Goal: Task Accomplishment & Management: Use online tool/utility

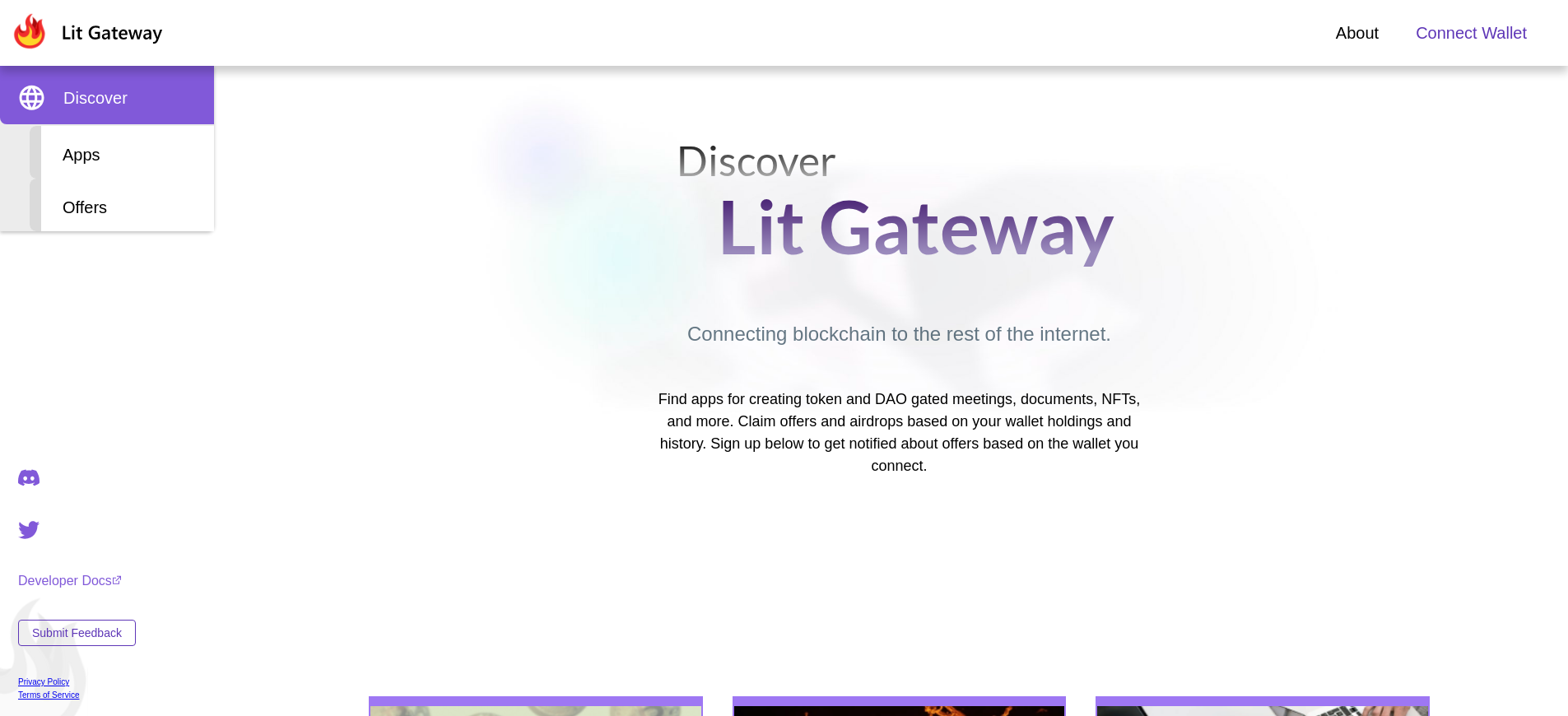
click at [1471, 33] on span "Connect Wallet" at bounding box center [1472, 33] width 111 height 24
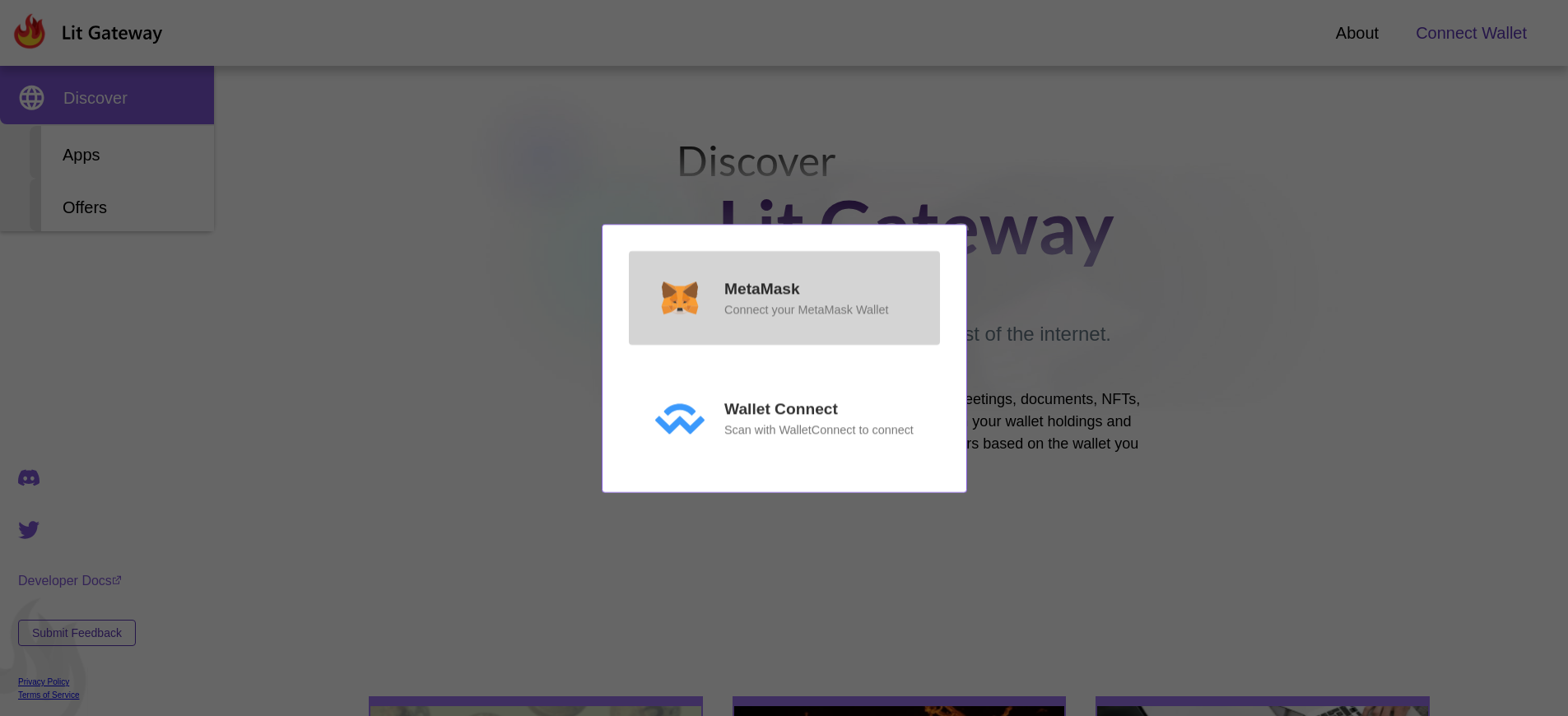
click at [761, 301] on p "MetaMask" at bounding box center [761, 290] width 75 height 24
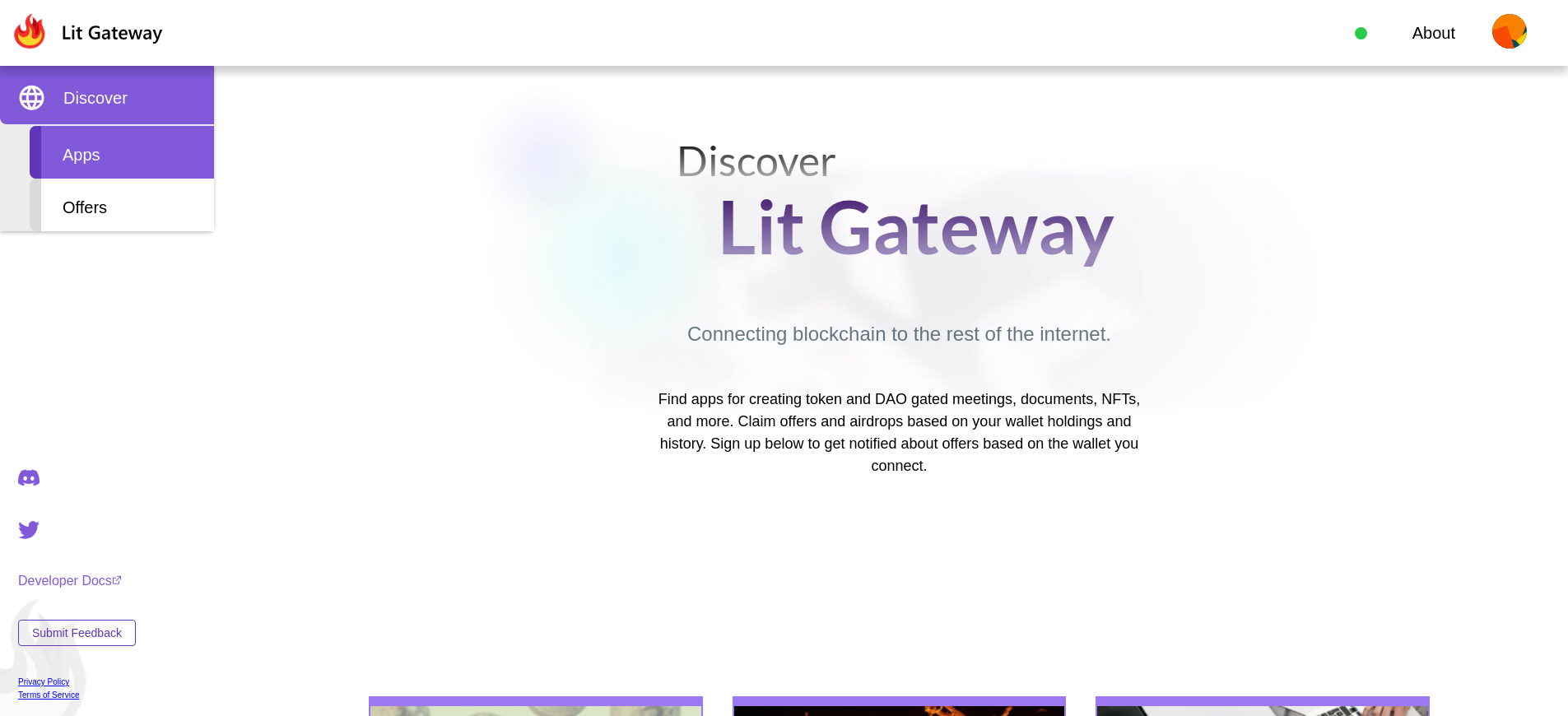
click at [122, 153] on div "Apps" at bounding box center [121, 152] width 185 height 53
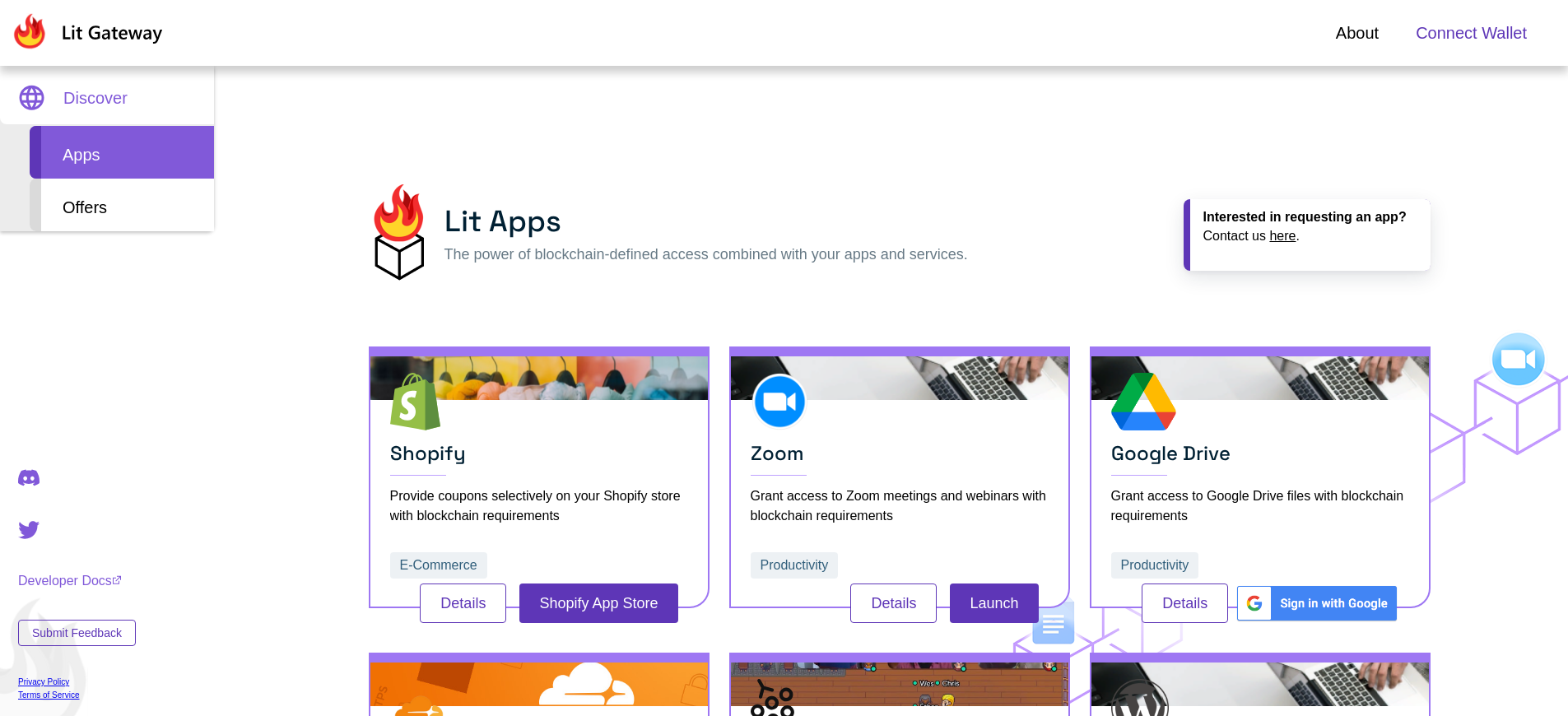
click at [1471, 33] on span "Connect Wallet" at bounding box center [1472, 33] width 111 height 24
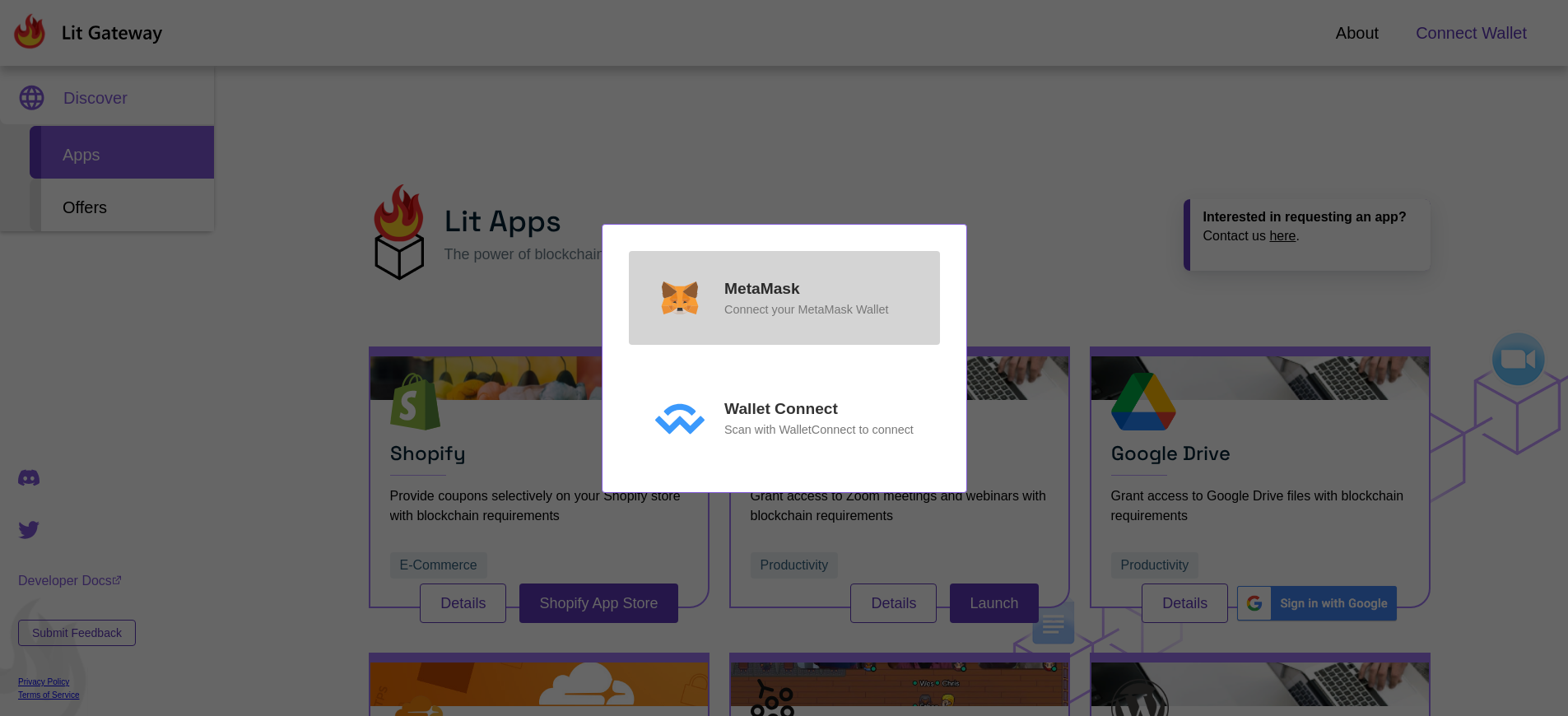
click at [761, 288] on p "MetaMask" at bounding box center [761, 290] width 75 height 24
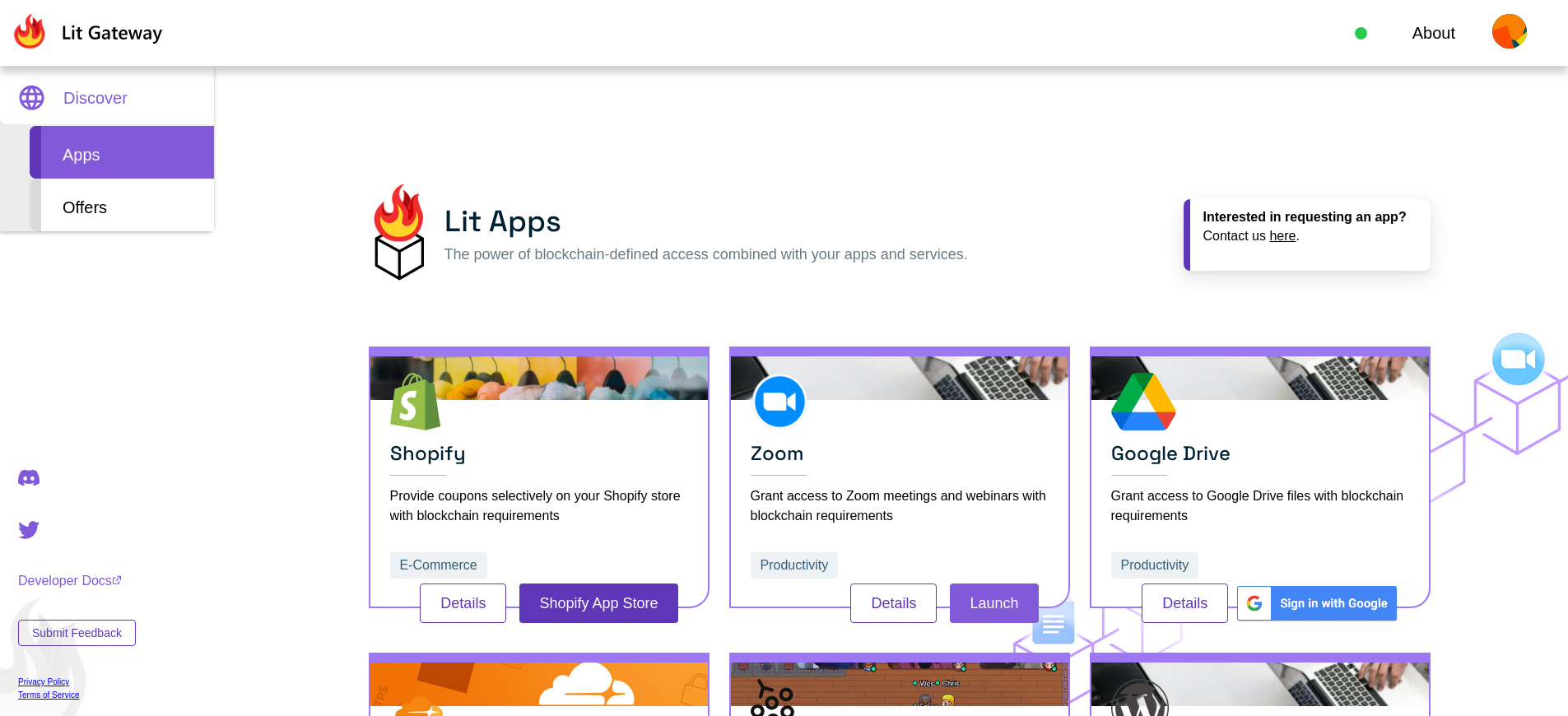
click at [994, 602] on button "Launch" at bounding box center [995, 603] width 88 height 40
